Goal: Task Accomplishment & Management: Use online tool/utility

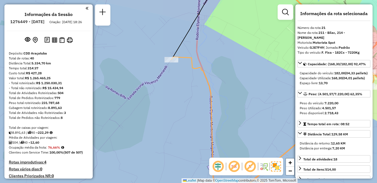
select select "**********"
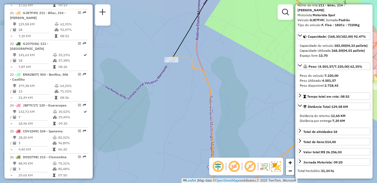
scroll to position [685, 0]
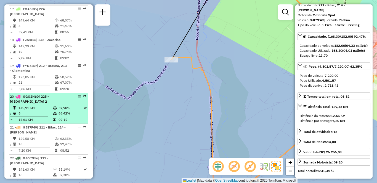
click at [40, 100] on li "20 - GGO2H60 | 225 - [GEOGRAPHIC_DATA] 2 140,91 KM 57,90% / 8 66,42% = 17,61 KM…" at bounding box center [48, 108] width 79 height 31
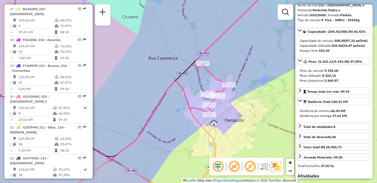
drag, startPoint x: 197, startPoint y: 119, endPoint x: 167, endPoint y: 121, distance: 29.9
click at [164, 122] on div "Janela de atendimento Grade de atendimento Capacidade Transportadoras Veículos …" at bounding box center [188, 91] width 377 height 183
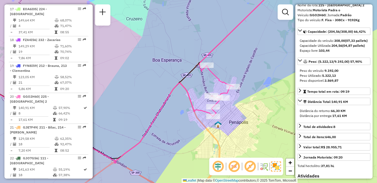
drag, startPoint x: 161, startPoint y: 82, endPoint x: 169, endPoint y: 84, distance: 7.7
click at [169, 84] on div "Janela de atendimento Grade de atendimento Capacidade Transportadoras Veículos …" at bounding box center [188, 91] width 377 height 183
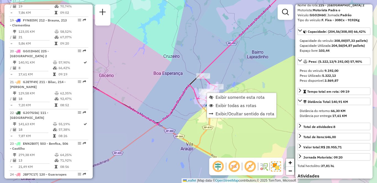
scroll to position [769, 0]
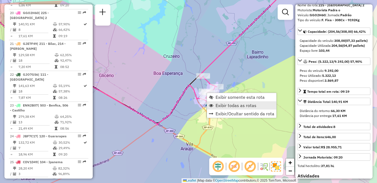
click at [219, 105] on span "Exibir todas as rotas" at bounding box center [235, 105] width 41 height 4
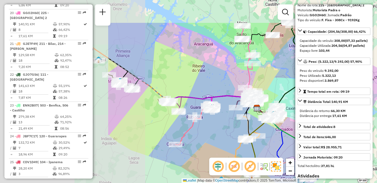
drag, startPoint x: 110, startPoint y: 81, endPoint x: 249, endPoint y: 121, distance: 145.2
click at [256, 122] on div "Janela de atendimento Grade de atendimento Capacidade Transportadoras Veículos …" at bounding box center [188, 91] width 377 height 183
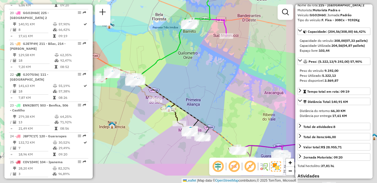
drag, startPoint x: 218, startPoint y: 125, endPoint x: 110, endPoint y: 98, distance: 111.4
click at [102, 98] on div "Rota 21 - Placa GJE7F49 81112166 - RUDSON [PERSON_NAME] Janela de atendimento G…" at bounding box center [188, 91] width 377 height 183
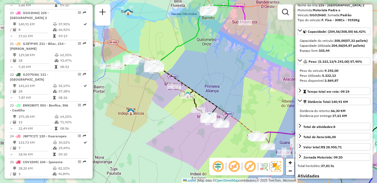
drag, startPoint x: 133, startPoint y: 106, endPoint x: 156, endPoint y: 84, distance: 32.0
click at [156, 84] on div "Rota 21 - Placa GJE7F49 81112166 - RUDSON [PERSON_NAME] Janela de atendimento G…" at bounding box center [188, 91] width 377 height 183
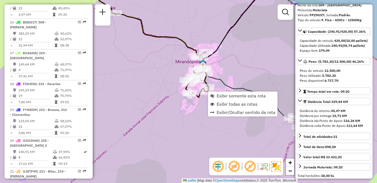
scroll to position [536, 0]
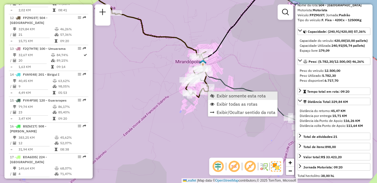
click at [219, 95] on span "Exibir somente esta rota" at bounding box center [241, 96] width 49 height 4
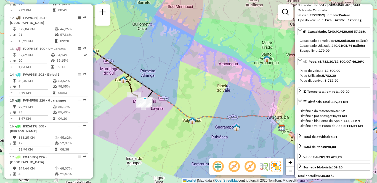
drag, startPoint x: 150, startPoint y: 125, endPoint x: 174, endPoint y: 124, distance: 24.0
click at [174, 124] on div "Janela de atendimento Grade de atendimento Capacidade Transportadoras Veículos …" at bounding box center [188, 91] width 377 height 183
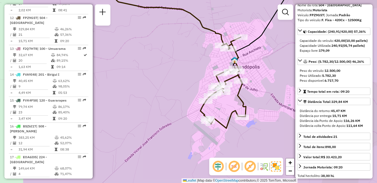
drag, startPoint x: 118, startPoint y: 91, endPoint x: 179, endPoint y: 96, distance: 61.2
click at [179, 96] on div "Janela de atendimento Grade de atendimento Capacidade Transportadoras Veículos …" at bounding box center [188, 91] width 377 height 183
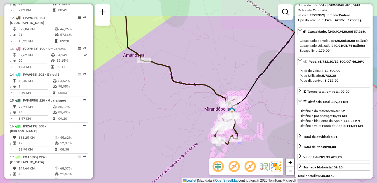
drag, startPoint x: 161, startPoint y: 92, endPoint x: 192, endPoint y: 126, distance: 45.7
click at [192, 126] on div "Janela de atendimento Grade de atendimento Capacidade Transportadoras Veículos …" at bounding box center [188, 91] width 377 height 183
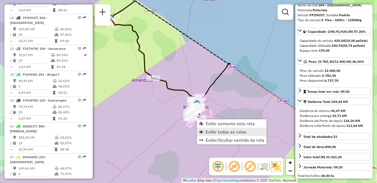
click at [207, 132] on span "Exibir todas as rotas" at bounding box center [226, 132] width 41 height 4
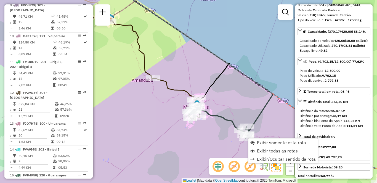
scroll to position [423, 0]
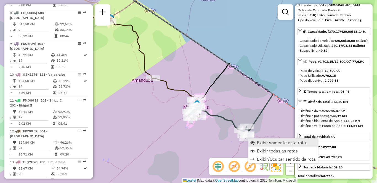
click at [264, 142] on span "Exibir somente esta rota" at bounding box center [281, 143] width 49 height 4
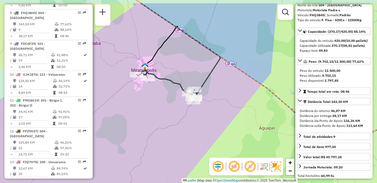
drag, startPoint x: 145, startPoint y: 83, endPoint x: 171, endPoint y: 105, distance: 34.8
click at [171, 105] on div "Janela de atendimento Grade de atendimento Capacidade Transportadoras Veículos …" at bounding box center [188, 91] width 377 height 183
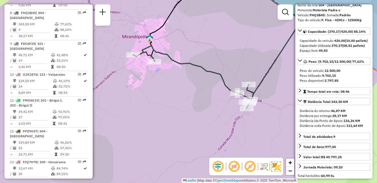
drag, startPoint x: 189, startPoint y: 107, endPoint x: 142, endPoint y: 95, distance: 48.5
click at [142, 95] on div "Janela de atendimento Grade de atendimento Capacidade Transportadoras Veículos …" at bounding box center [188, 91] width 377 height 183
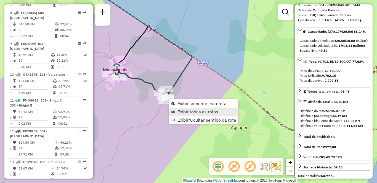
click at [176, 112] on link "Exibir todas as rotas" at bounding box center [203, 112] width 69 height 8
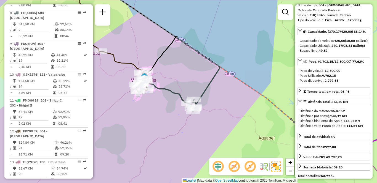
drag, startPoint x: 142, startPoint y: 104, endPoint x: 188, endPoint y: 119, distance: 49.2
click at [195, 119] on div "Janela de atendimento Grade de atendimento Capacidade Transportadoras Veículos …" at bounding box center [188, 91] width 377 height 183
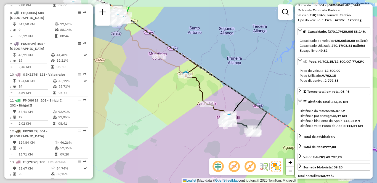
drag, startPoint x: 134, startPoint y: 100, endPoint x: 211, endPoint y: 125, distance: 80.6
click at [211, 125] on div "Janela de atendimento Grade de atendimento Capacidade Transportadoras Veículos …" at bounding box center [188, 91] width 377 height 183
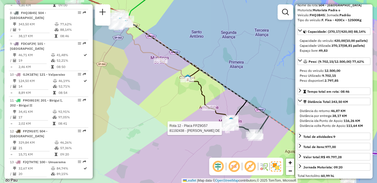
click at [174, 94] on div "Rota 12 - Placa FPZ9G57 81192438 - DOUGLAS VINICIUS DE Janela de atendimento Gr…" at bounding box center [188, 91] width 377 height 183
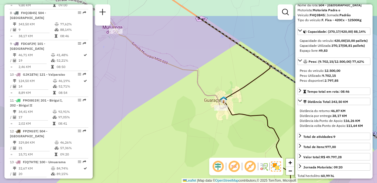
drag, startPoint x: 158, startPoint y: 117, endPoint x: 185, endPoint y: 151, distance: 43.6
click at [185, 151] on div "Rota 12 - Placa FPZ9G57 81192438 - DOUGLAS VINICIUS DE Janela de atendimento Gr…" at bounding box center [188, 91] width 377 height 183
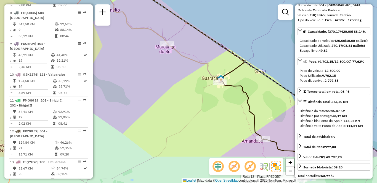
drag, startPoint x: 162, startPoint y: 153, endPoint x: 179, endPoint y: 108, distance: 47.9
click at [179, 108] on div "Rota 12 - Placa FPZ9G57 81192438 - DOUGLAS VINICIUS DE Janela de atendimento Gr…" at bounding box center [188, 91] width 377 height 183
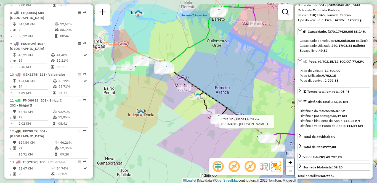
drag, startPoint x: 132, startPoint y: 81, endPoint x: 175, endPoint y: 103, distance: 48.1
click at [175, 103] on div "Rota 12 - Placa FPZ9G57 81192438 - DOUGLAS VINICIUS DE Janela de atendimento Gr…" at bounding box center [188, 91] width 377 height 183
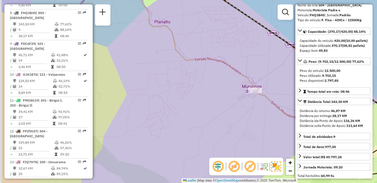
drag, startPoint x: 180, startPoint y: 127, endPoint x: 219, endPoint y: 127, distance: 39.5
click at [219, 127] on div "Rota 12 - Placa FPZ9G57 81192438 - DOUGLAS VINICIUS DE Janela de atendimento Gr…" at bounding box center [188, 91] width 377 height 183
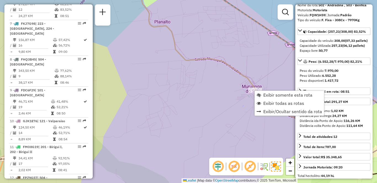
scroll to position [361, 0]
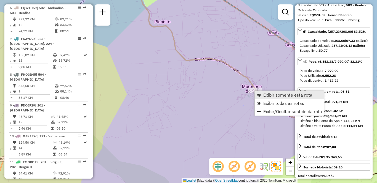
click at [265, 94] on span "Exibir somente esta rota" at bounding box center [287, 95] width 49 height 4
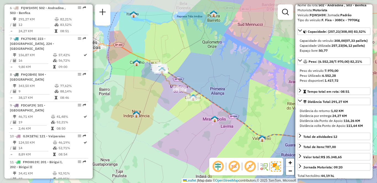
drag, startPoint x: 130, startPoint y: 109, endPoint x: 198, endPoint y: 125, distance: 69.7
click at [198, 125] on div "Janela de atendimento Grade de atendimento Capacidade Transportadoras Veículos …" at bounding box center [188, 91] width 377 height 183
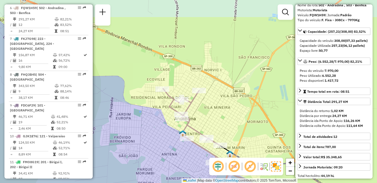
drag, startPoint x: 134, startPoint y: 85, endPoint x: 159, endPoint y: 120, distance: 43.5
click at [159, 120] on div "Janela de atendimento Grade de atendimento Capacidade Transportadoras Veículos …" at bounding box center [188, 91] width 377 height 183
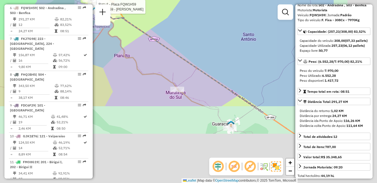
drag, startPoint x: 228, startPoint y: 139, endPoint x: 142, endPoint y: 34, distance: 136.0
click at [142, 34] on div "Rota 6 - Placa FQW1H59 81117759 - [PERSON_NAME] de atendimento Grade de atendim…" at bounding box center [188, 91] width 377 height 183
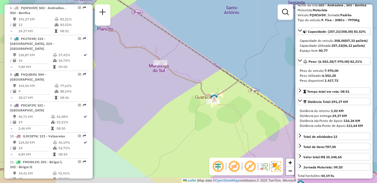
drag, startPoint x: 177, startPoint y: 114, endPoint x: 150, endPoint y: 78, distance: 44.6
click at [150, 78] on div "Rota 6 - Placa FQW1H59 81117759 - [PERSON_NAME] de atendimento Grade de atendim…" at bounding box center [188, 91] width 377 height 183
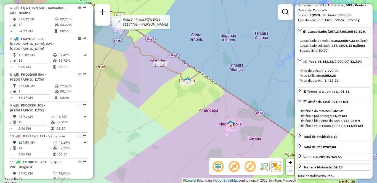
drag, startPoint x: 145, startPoint y: 81, endPoint x: 158, endPoint y: 83, distance: 13.0
click at [158, 83] on div "Rota 6 - Placa FQW1H59 81117759 - [PERSON_NAME] de atendimento Grade de atendim…" at bounding box center [188, 91] width 377 height 183
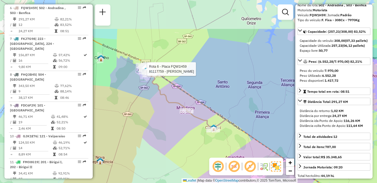
drag, startPoint x: 124, startPoint y: 67, endPoint x: 151, endPoint y: 114, distance: 54.0
click at [151, 114] on div "Rota 6 - Placa FQW1H59 81117759 - [PERSON_NAME] de atendimento Grade de atendim…" at bounding box center [188, 91] width 377 height 183
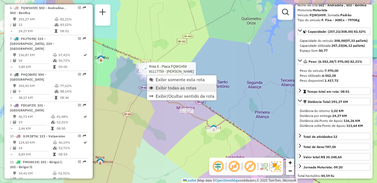
click at [168, 87] on span "Exibir todas as rotas" at bounding box center [176, 88] width 41 height 4
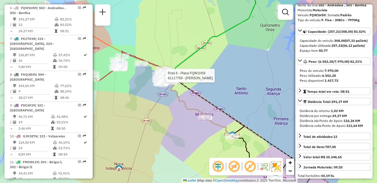
drag, startPoint x: 131, startPoint y: 90, endPoint x: 152, endPoint y: 98, distance: 22.6
click at [152, 98] on div "Rota 6 - Placa FQW1H59 81117759 - [PERSON_NAME] de atendimento Grade de atendim…" at bounding box center [188, 91] width 377 height 183
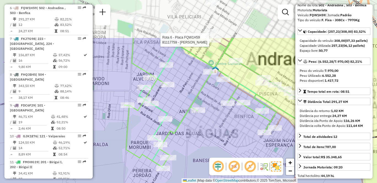
drag, startPoint x: 203, startPoint y: 74, endPoint x: 204, endPoint y: 140, distance: 66.2
click at [204, 142] on div "Rota 6 - Placa FQW1H59 81117759 - [PERSON_NAME] de atendimento Grade de atendim…" at bounding box center [188, 91] width 377 height 183
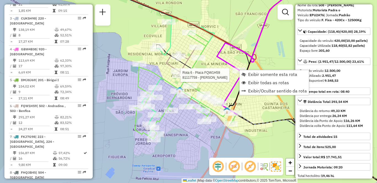
scroll to position [221, 0]
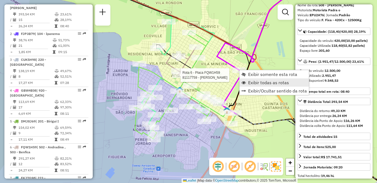
click at [253, 81] on span "Exibir todas as rotas" at bounding box center [268, 83] width 41 height 4
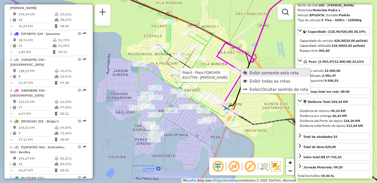
click at [249, 72] on link "Exibir somente esta rota" at bounding box center [275, 73] width 69 height 8
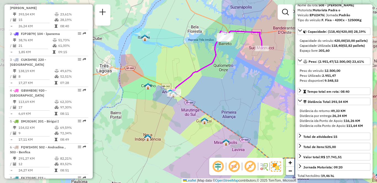
drag, startPoint x: 167, startPoint y: 98, endPoint x: 247, endPoint y: 108, distance: 81.4
click at [247, 108] on div "Janela de atendimento Grade de atendimento Capacidade Transportadoras Veículos …" at bounding box center [188, 91] width 377 height 183
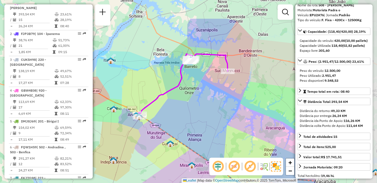
drag, startPoint x: 254, startPoint y: 76, endPoint x: 169, endPoint y: 102, distance: 89.6
click at [169, 102] on div "Janela de atendimento Grade de atendimento Capacidade Transportadoras Veículos …" at bounding box center [188, 91] width 377 height 183
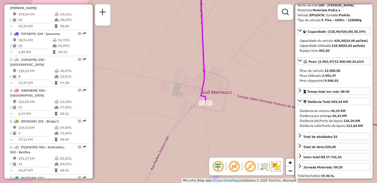
drag, startPoint x: 142, startPoint y: 113, endPoint x: 176, endPoint y: 113, distance: 34.5
click at [176, 113] on div "Janela de atendimento Grade de atendimento Capacidade Transportadoras Veículos …" at bounding box center [188, 91] width 377 height 183
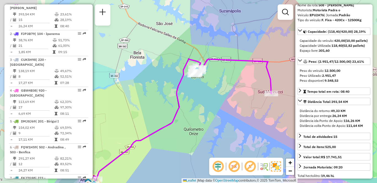
drag, startPoint x: 151, startPoint y: 114, endPoint x: 221, endPoint y: 109, distance: 70.0
click at [221, 109] on div "Janela de atendimento Grade de atendimento Capacidade Transportadoras Veículos …" at bounding box center [188, 91] width 377 height 183
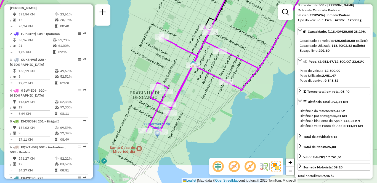
drag, startPoint x: 166, startPoint y: 124, endPoint x: 190, endPoint y: 87, distance: 44.0
click at [190, 87] on div "Janela de atendimento Grade de atendimento Capacidade Transportadoras Veículos …" at bounding box center [188, 91] width 377 height 183
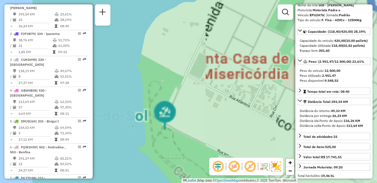
drag, startPoint x: 128, startPoint y: 111, endPoint x: 199, endPoint y: 115, distance: 70.5
click at [199, 115] on div "Janela de atendimento Grade de atendimento Capacidade Transportadoras Veículos …" at bounding box center [188, 91] width 377 height 183
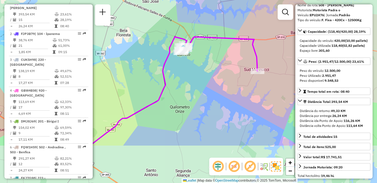
drag, startPoint x: 222, startPoint y: 128, endPoint x: 199, endPoint y: 75, distance: 58.2
click at [199, 75] on div "Janela de atendimento Grade de atendimento Capacidade Transportadoras Veículos …" at bounding box center [188, 91] width 377 height 183
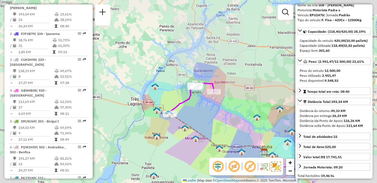
drag, startPoint x: 181, startPoint y: 120, endPoint x: 195, endPoint y: 89, distance: 33.8
click at [195, 114] on icon at bounding box center [217, 133] width 96 height 39
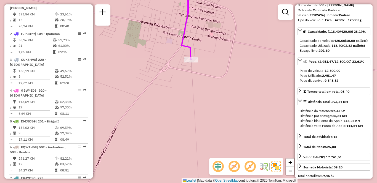
drag, startPoint x: 165, startPoint y: 93, endPoint x: 173, endPoint y: 121, distance: 28.7
click at [172, 122] on div "Janela de atendimento Grade de atendimento Capacidade Transportadoras Veículos …" at bounding box center [188, 91] width 377 height 183
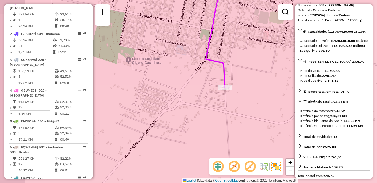
drag, startPoint x: 181, startPoint y: 87, endPoint x: 210, endPoint y: 99, distance: 31.2
click at [210, 99] on div "Janela de atendimento Grade de atendimento Capacidade Transportadoras Veículos …" at bounding box center [188, 91] width 377 height 183
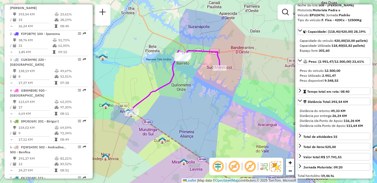
drag, startPoint x: 163, startPoint y: 94, endPoint x: 211, endPoint y: 91, distance: 48.4
click at [211, 91] on div "Janela de atendimento Grade de atendimento Capacidade Transportadoras Veículos …" at bounding box center [188, 91] width 377 height 183
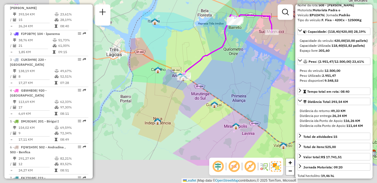
drag, startPoint x: 170, startPoint y: 108, endPoint x: 228, endPoint y: 71, distance: 69.3
click at [228, 71] on div "Janela de atendimento Grade de atendimento Capacidade Transportadoras Veículos …" at bounding box center [188, 91] width 377 height 183
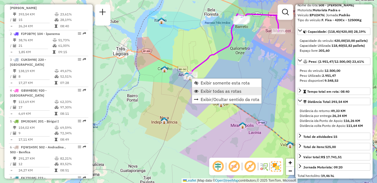
click at [199, 92] on link "Exibir todas as rotas" at bounding box center [226, 91] width 69 height 8
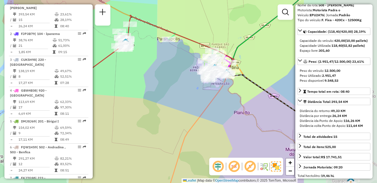
drag, startPoint x: 227, startPoint y: 84, endPoint x: 115, endPoint y: 92, distance: 112.3
click at [115, 92] on div "Janela de atendimento Grade de atendimento Capacidade Transportadoras Veículos …" at bounding box center [188, 91] width 377 height 183
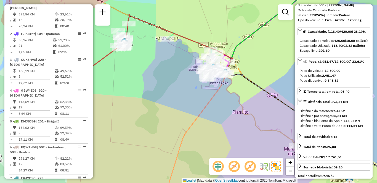
drag, startPoint x: 188, startPoint y: 94, endPoint x: 133, endPoint y: 66, distance: 61.1
click at [135, 67] on div "Janela de atendimento Grade de atendimento Capacidade Transportadoras Veículos …" at bounding box center [188, 91] width 377 height 183
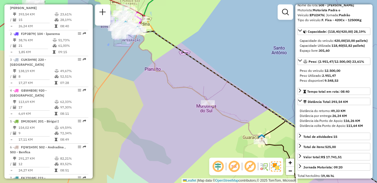
drag, startPoint x: 228, startPoint y: 149, endPoint x: 114, endPoint y: 38, distance: 159.0
click at [118, 43] on div "Janela de atendimento Grade de atendimento Capacidade Transportadoras Veículos …" at bounding box center [188, 91] width 377 height 183
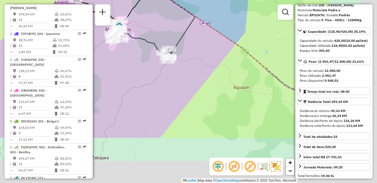
drag, startPoint x: 232, startPoint y: 149, endPoint x: 120, endPoint y: 62, distance: 142.7
click at [121, 64] on div "Janela de atendimento Grade de atendimento Capacidade Transportadoras Veículos …" at bounding box center [188, 91] width 377 height 183
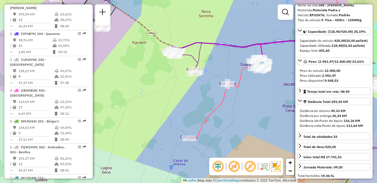
drag, startPoint x: 219, startPoint y: 95, endPoint x: 190, endPoint y: 71, distance: 37.6
click at [190, 71] on div "Janela de atendimento Grade de atendimento Capacidade Transportadoras Veículos …" at bounding box center [188, 91] width 377 height 183
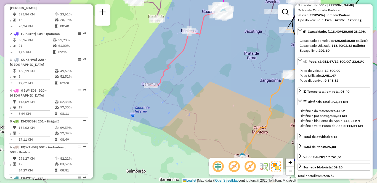
drag, startPoint x: 198, startPoint y: 118, endPoint x: 183, endPoint y: 85, distance: 35.7
click at [183, 85] on div "Janela de atendimento Grade de atendimento Capacidade Transportadoras Veículos …" at bounding box center [188, 91] width 377 height 183
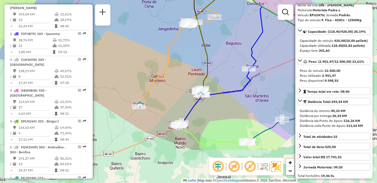
drag, startPoint x: 233, startPoint y: 113, endPoint x: 131, endPoint y: 61, distance: 114.4
click at [131, 61] on div "Janela de atendimento Grade de atendimento Capacidade Transportadoras Veículos …" at bounding box center [188, 91] width 377 height 183
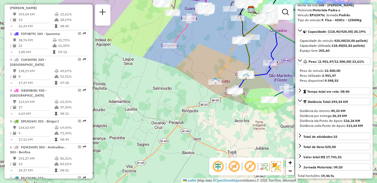
drag, startPoint x: 212, startPoint y: 48, endPoint x: 277, endPoint y: 45, distance: 65.7
click at [277, 45] on icon at bounding box center [264, 36] width 26 height 54
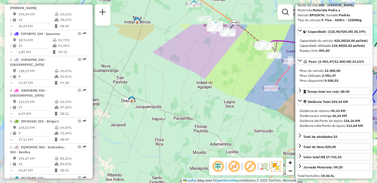
drag, startPoint x: 127, startPoint y: 108, endPoint x: 219, endPoint y: 151, distance: 101.6
click at [227, 152] on div "Janela de atendimento Grade de atendimento Capacidade Transportadoras Veículos …" at bounding box center [188, 91] width 377 height 183
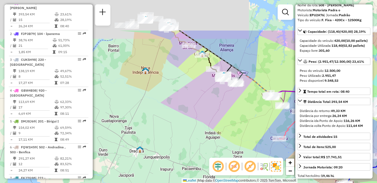
drag, startPoint x: 183, startPoint y: 65, endPoint x: 191, endPoint y: 126, distance: 62.1
click at [193, 127] on div "Janela de atendimento Grade de atendimento Capacidade Transportadoras Veículos …" at bounding box center [188, 91] width 377 height 183
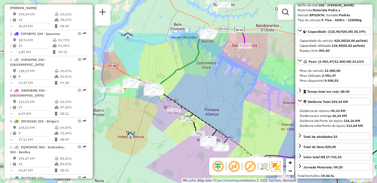
drag, startPoint x: 162, startPoint y: 78, endPoint x: 147, endPoint y: 130, distance: 53.4
click at [147, 130] on div "Janela de atendimento Grade de atendimento Capacidade Transportadoras Veículos …" at bounding box center [188, 91] width 377 height 183
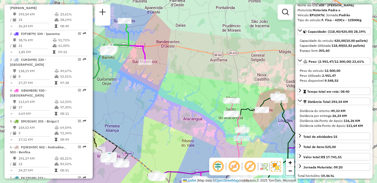
drag, startPoint x: 250, startPoint y: 81, endPoint x: 146, endPoint y: 95, distance: 105.0
click at [146, 95] on div "Janela de atendimento Grade de atendimento Capacidade Transportadoras Veículos …" at bounding box center [188, 91] width 377 height 183
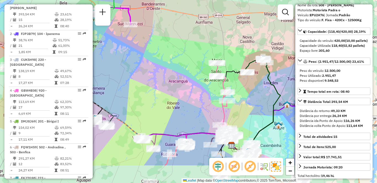
drag, startPoint x: 196, startPoint y: 139, endPoint x: 185, endPoint y: 94, distance: 46.6
click at [185, 95] on div "Janela de atendimento Grade de atendimento Capacidade Transportadoras Veículos …" at bounding box center [188, 91] width 377 height 183
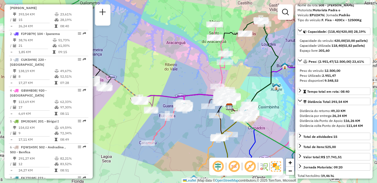
drag, startPoint x: 181, startPoint y: 92, endPoint x: 176, endPoint y: 57, distance: 35.6
click at [177, 62] on div "Janela de atendimento Grade de atendimento Capacidade Transportadoras Veículos …" at bounding box center [188, 91] width 377 height 183
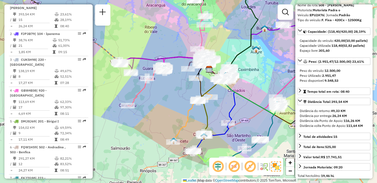
drag, startPoint x: 201, startPoint y: 84, endPoint x: 177, endPoint y: 45, distance: 45.6
click at [177, 57] on icon at bounding box center [159, 60] width 85 height 6
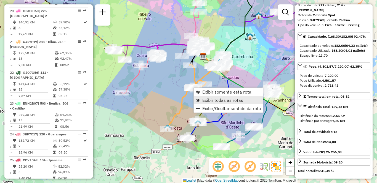
scroll to position [800, 0]
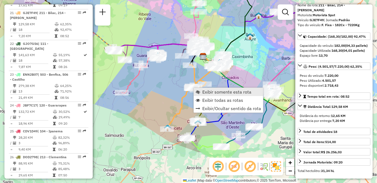
click at [209, 92] on span "Exibir somente esta rota" at bounding box center [226, 92] width 49 height 4
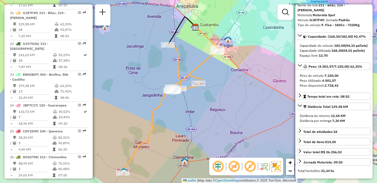
drag, startPoint x: 216, startPoint y: 128, endPoint x: 196, endPoint y: 129, distance: 20.1
click at [196, 129] on div "Janela de atendimento Grade de atendimento Capacidade Transportadoras Veículos …" at bounding box center [188, 91] width 377 height 183
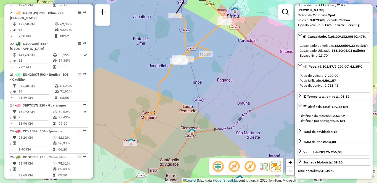
drag, startPoint x: 163, startPoint y: 111, endPoint x: 179, endPoint y: 76, distance: 38.4
click at [179, 76] on div "Janela de atendimento Grade de atendimento Capacidade Transportadoras Veículos …" at bounding box center [188, 91] width 377 height 183
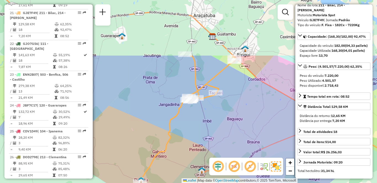
drag, startPoint x: 220, startPoint y: 89, endPoint x: 185, endPoint y: 90, distance: 35.1
click at [215, 130] on div "Janela de atendimento Grade de atendimento Capacidade Transportadoras Veículos …" at bounding box center [188, 91] width 377 height 183
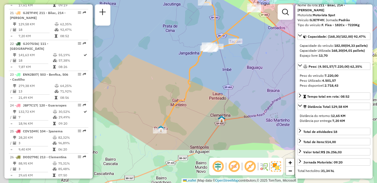
drag, startPoint x: 185, startPoint y: 126, endPoint x: 205, endPoint y: 75, distance: 55.4
click at [205, 75] on div "Janela de atendimento Grade de atendimento Capacidade Transportadoras Veículos …" at bounding box center [188, 91] width 377 height 183
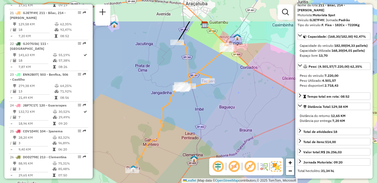
drag, startPoint x: 188, startPoint y: 43, endPoint x: 161, endPoint y: 83, distance: 48.4
click at [161, 83] on div "Janela de atendimento Grade de atendimento Capacidade Transportadoras Veículos …" at bounding box center [188, 91] width 377 height 183
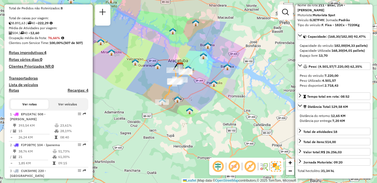
scroll to position [0, 0]
